Goal: Information Seeking & Learning: Learn about a topic

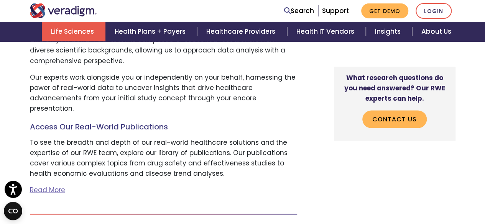
scroll to position [598, 0]
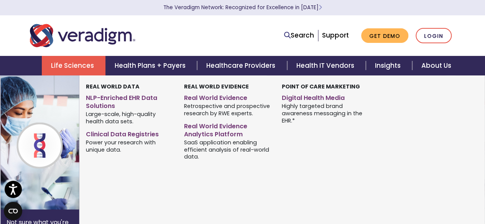
click at [78, 69] on link "Life Sciences" at bounding box center [74, 66] width 64 height 20
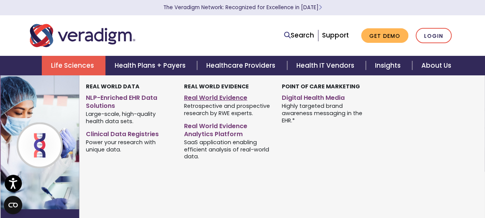
click at [199, 97] on link "Real World Evidence" at bounding box center [227, 96] width 87 height 11
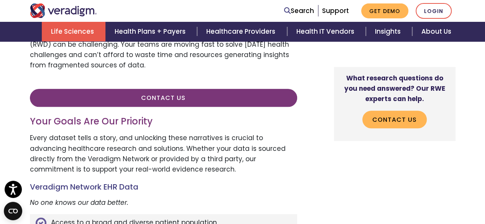
scroll to position [298, 0]
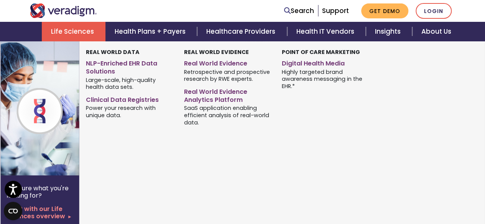
click at [102, 52] on strong "Real World Data" at bounding box center [113, 52] width 54 height 8
click at [104, 70] on link "NLP-Enriched EHR Data Solutions" at bounding box center [129, 66] width 87 height 19
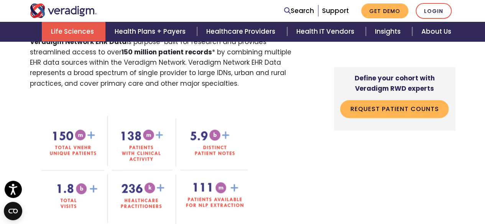
scroll to position [585, 0]
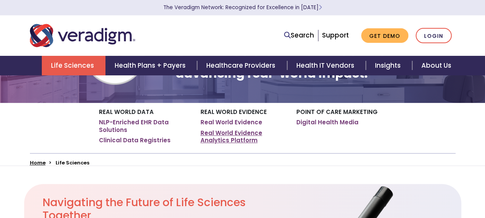
scroll to position [129, 0]
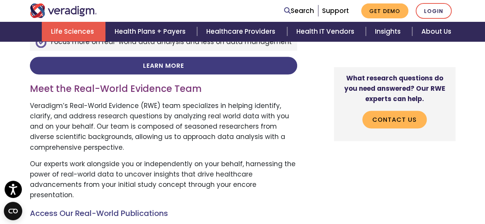
scroll to position [514, 0]
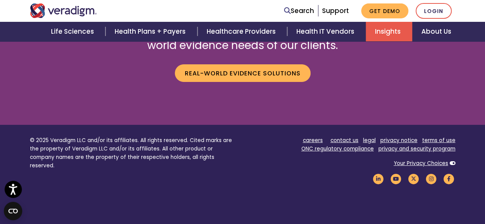
scroll to position [4295, 0]
